Goal: Task Accomplishment & Management: Manage account settings

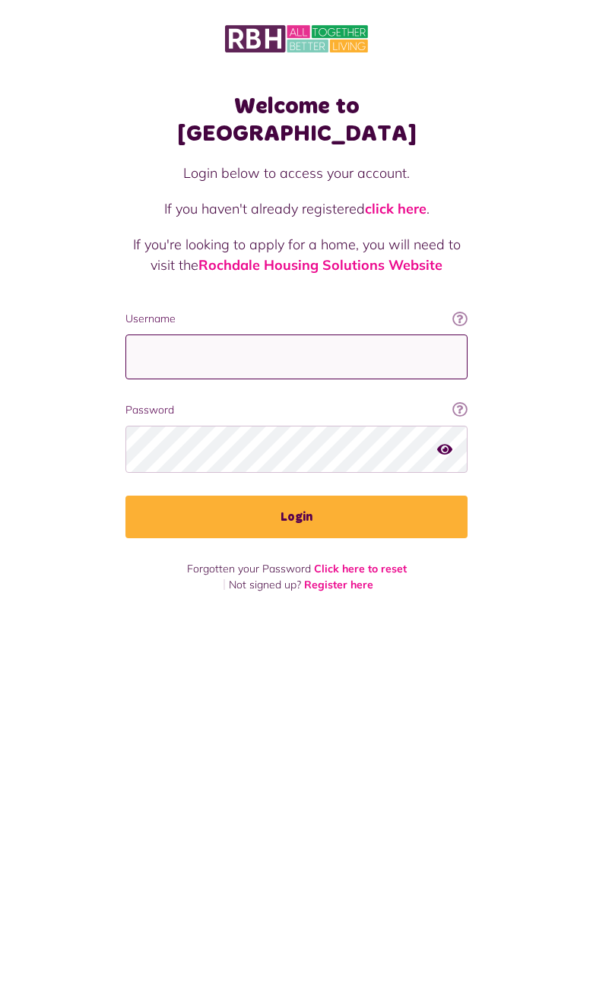
type input "**********"
click at [297, 496] on button "Login" at bounding box center [296, 517] width 342 height 43
click at [256, 496] on button "Login" at bounding box center [296, 517] width 342 height 43
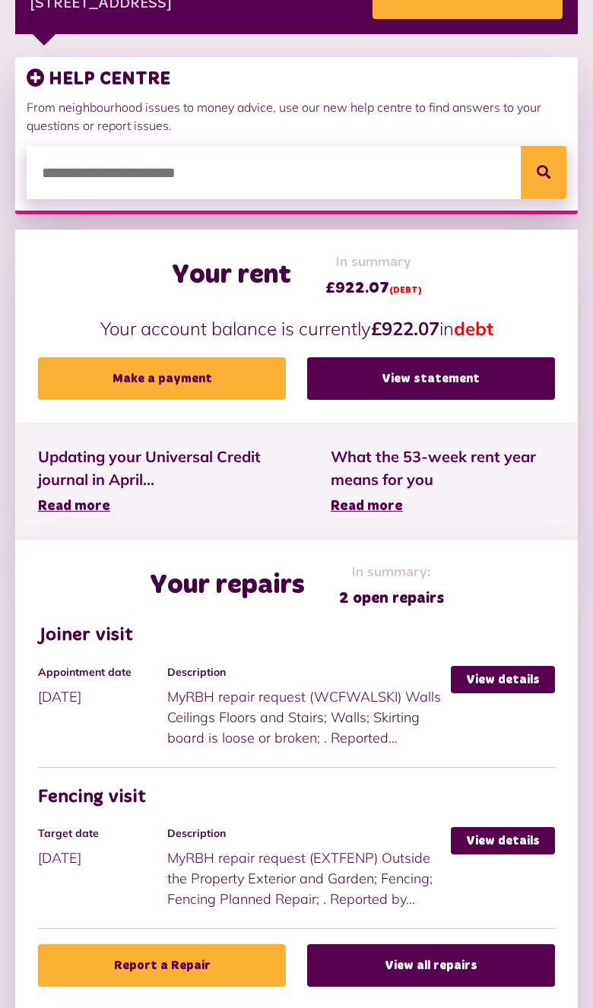
scroll to position [308, 0]
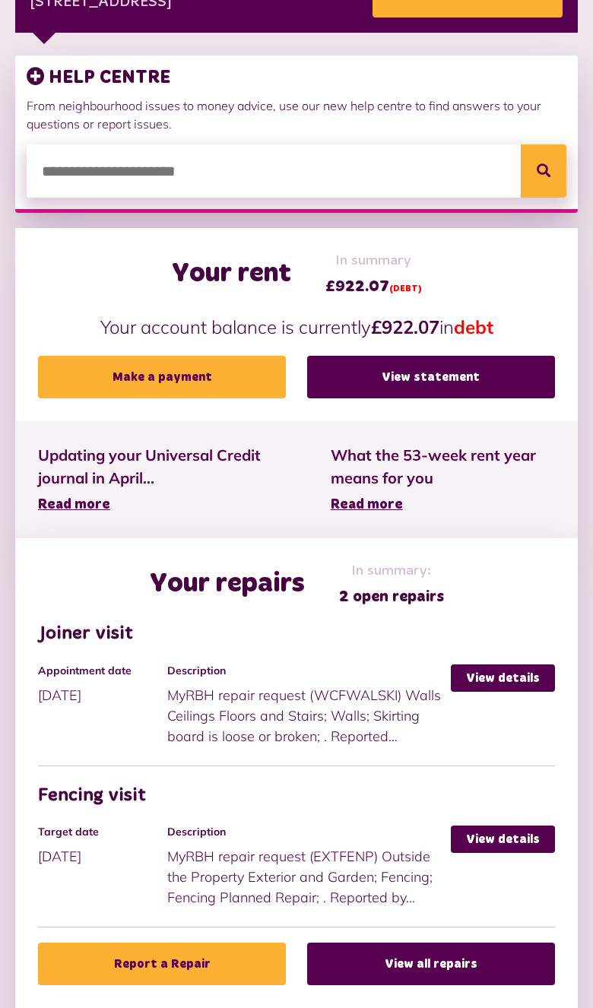
click at [519, 681] on link "View details" at bounding box center [503, 678] width 104 height 27
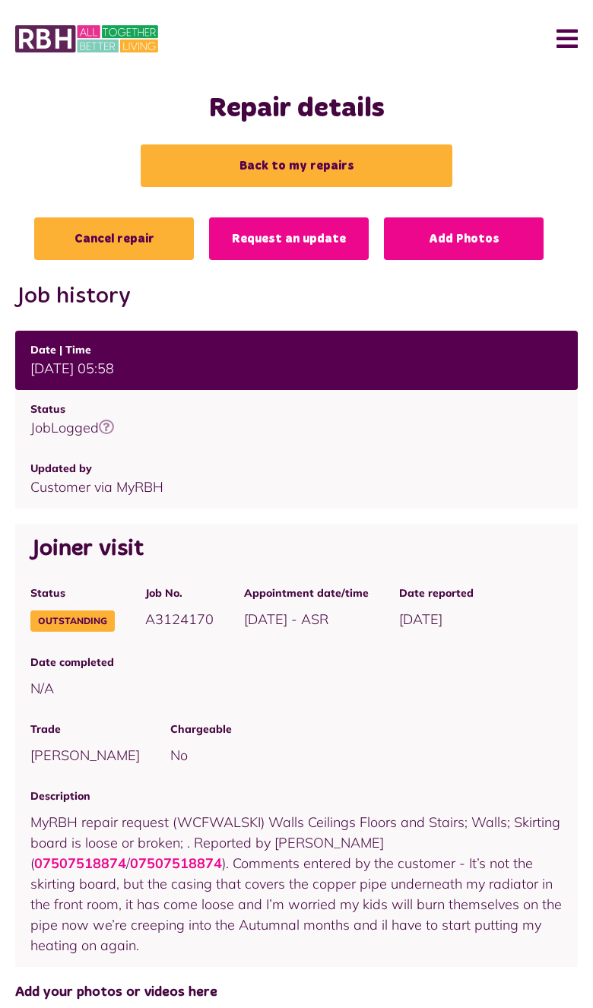
scroll to position [27, 0]
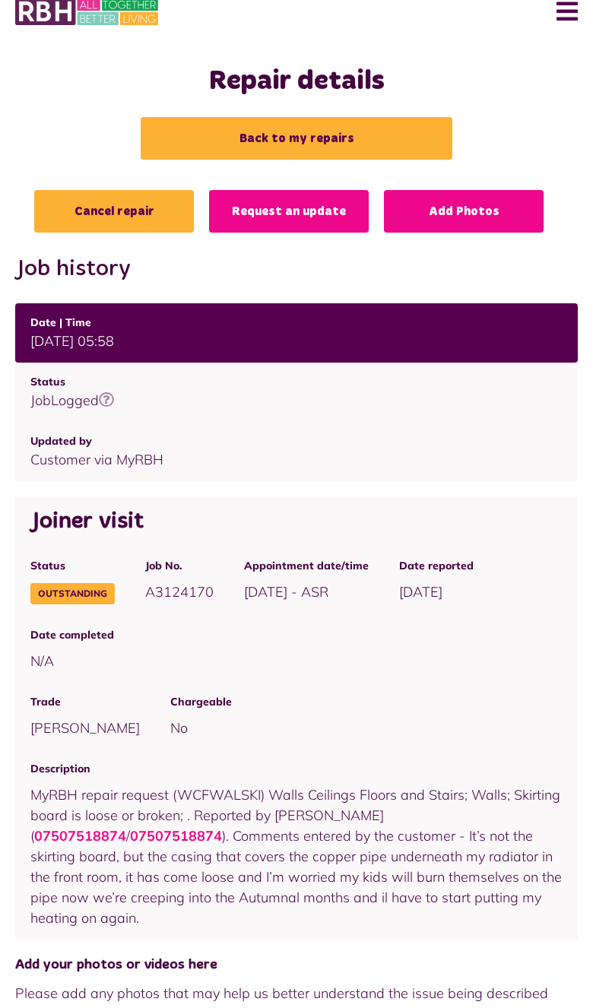
click at [118, 214] on link "Cancel repair" at bounding box center [114, 211] width 160 height 43
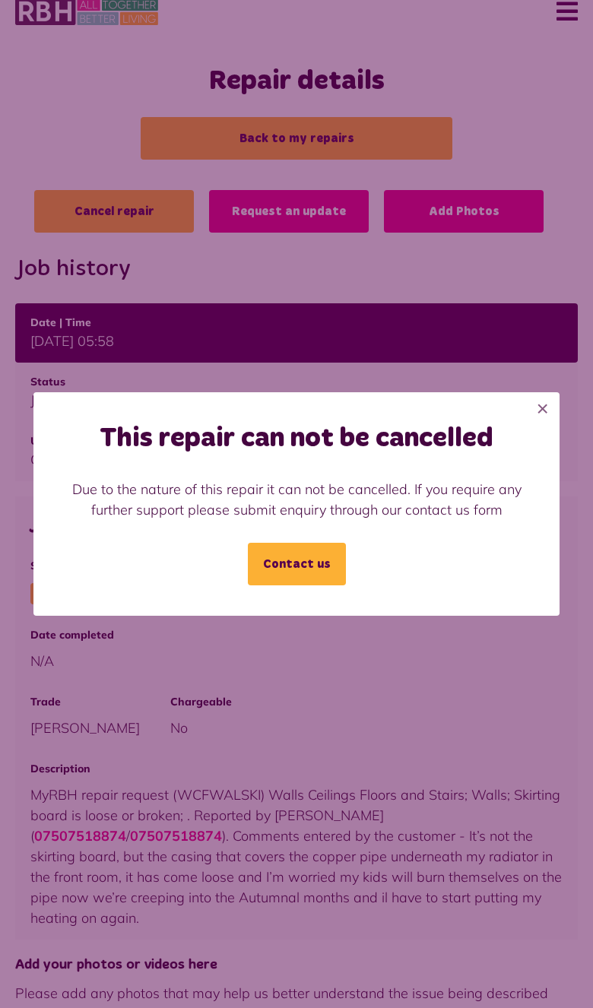
click at [539, 416] on button "×" at bounding box center [542, 408] width 33 height 33
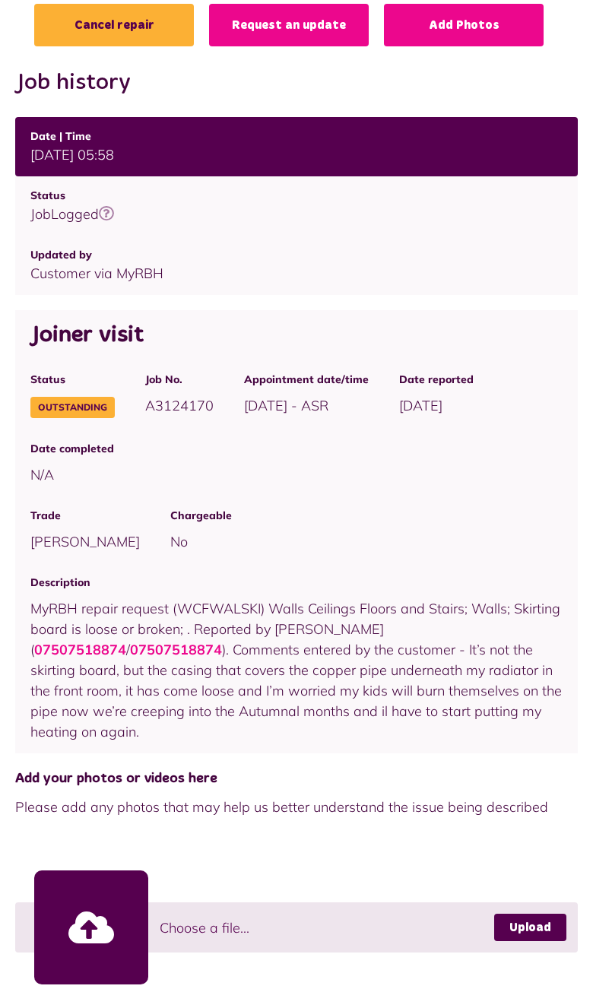
scroll to position [214, 0]
